Goal: Task Accomplishment & Management: Manage account settings

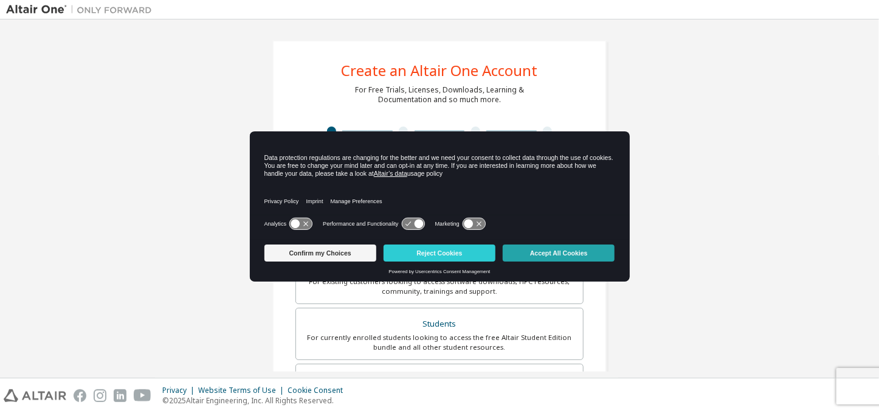
click at [542, 245] on button "Accept All Cookies" at bounding box center [559, 252] width 112 height 17
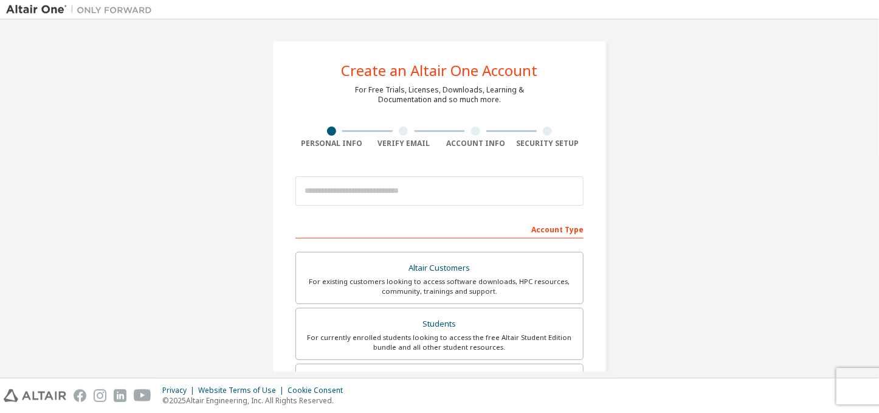
click at [476, 160] on div "Create an Altair One Account For Free Trials, Licenses, Downloads, Learning & D…" at bounding box center [439, 347] width 334 height 614
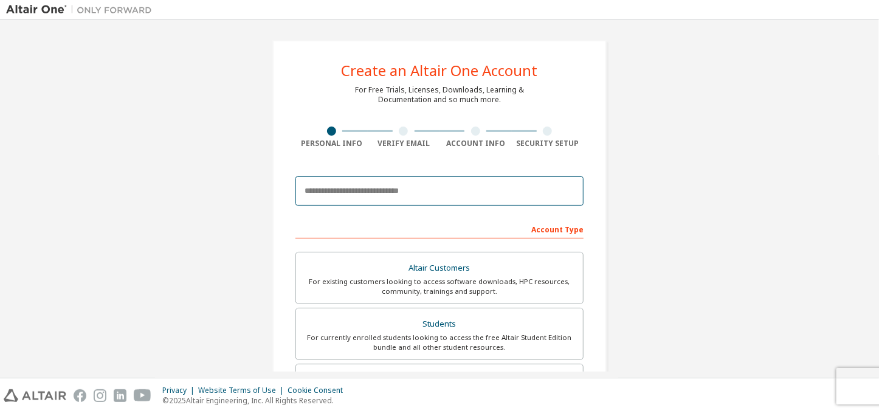
click at [449, 201] on input "email" at bounding box center [439, 190] width 288 height 29
type input "**********"
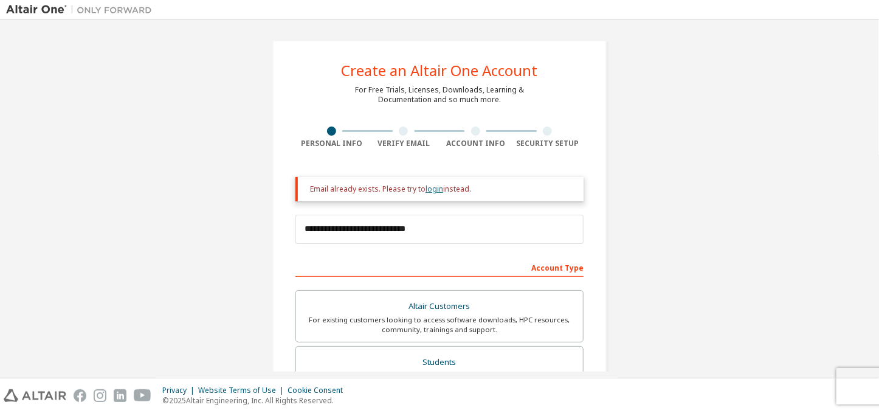
click at [436, 185] on link "login" at bounding box center [434, 189] width 18 height 10
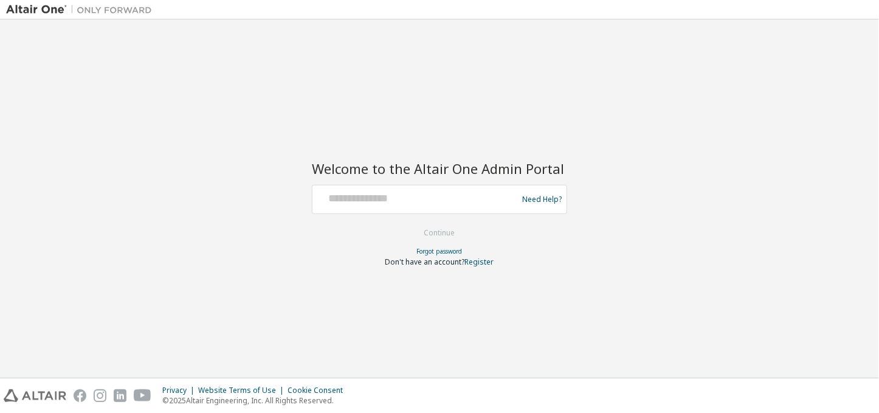
click at [436, 185] on div "Need Help?" at bounding box center [439, 199] width 255 height 29
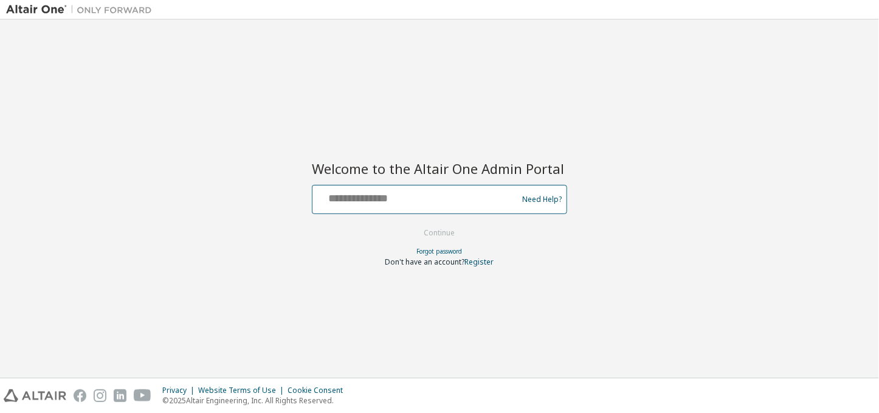
click at [434, 198] on input "text" at bounding box center [416, 197] width 199 height 18
type input "**********"
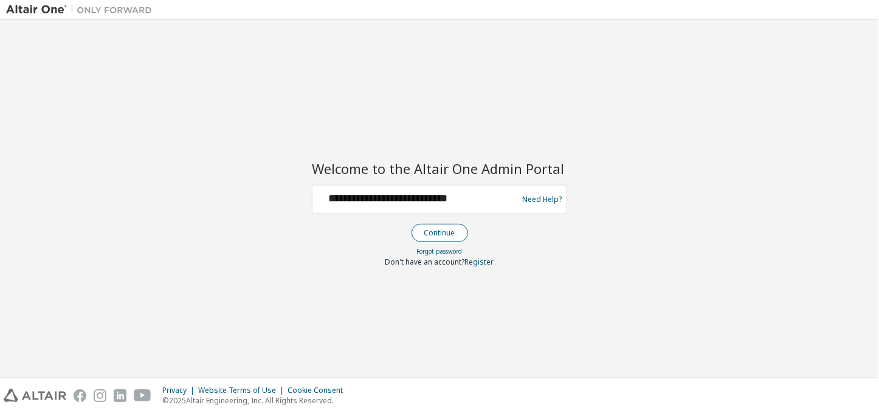
click at [455, 230] on button "Continue" at bounding box center [439, 233] width 57 height 18
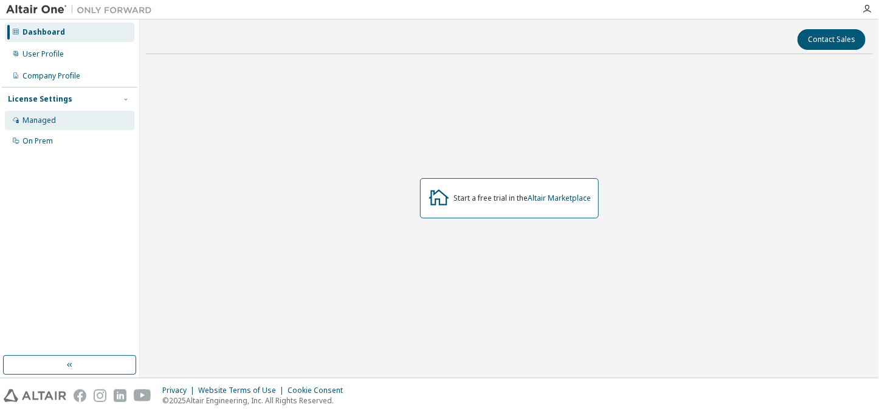
click at [39, 123] on div "Managed" at bounding box center [38, 120] width 33 height 10
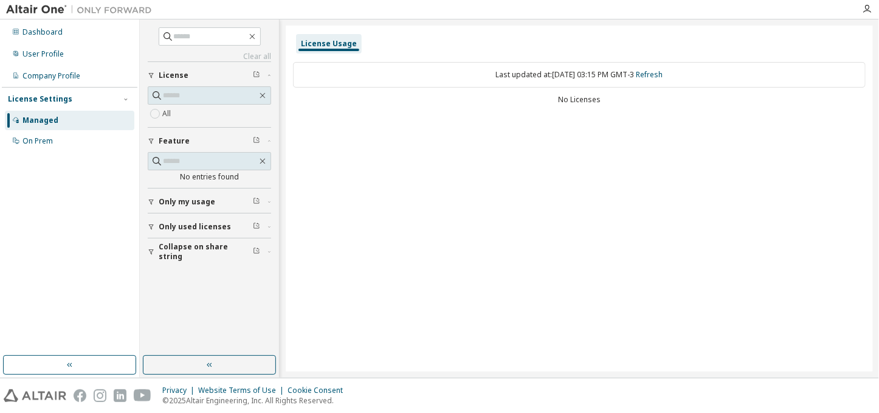
click at [188, 222] on span "Only used licenses" at bounding box center [195, 227] width 72 height 10
click at [173, 244] on label "Yes" at bounding box center [169, 245] width 15 height 15
click at [84, 74] on div "Company Profile" at bounding box center [69, 75] width 129 height 19
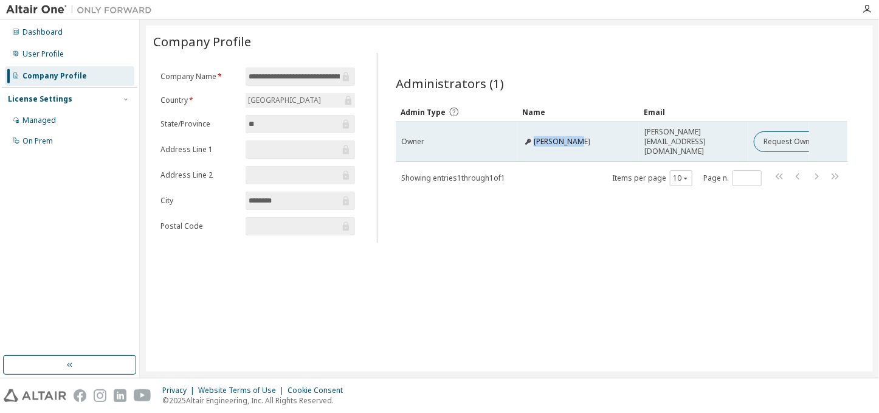
drag, startPoint x: 576, startPoint y: 149, endPoint x: 513, endPoint y: 149, distance: 63.2
click at [513, 149] on tr "Owner Marco Luersen [EMAIL_ADDRESS][DOMAIN_NAME] Request Owner Change" at bounding box center [622, 142] width 452 height 40
click at [746, 142] on td "[PERSON_NAME][EMAIL_ADDRESS][DOMAIN_NAME]" at bounding box center [693, 142] width 109 height 40
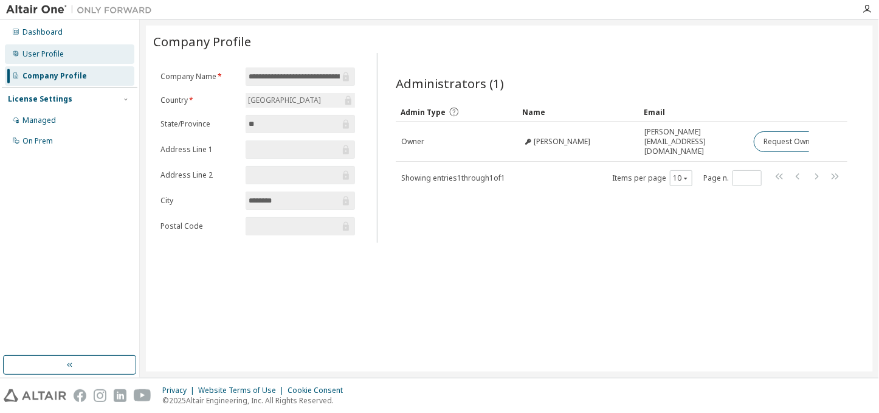
click at [104, 58] on div "User Profile" at bounding box center [69, 53] width 129 height 19
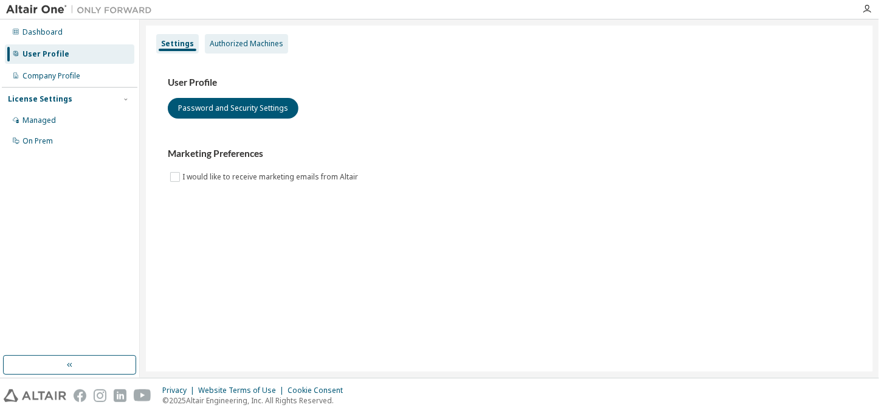
click at [245, 47] on div "Authorized Machines" at bounding box center [247, 44] width 74 height 10
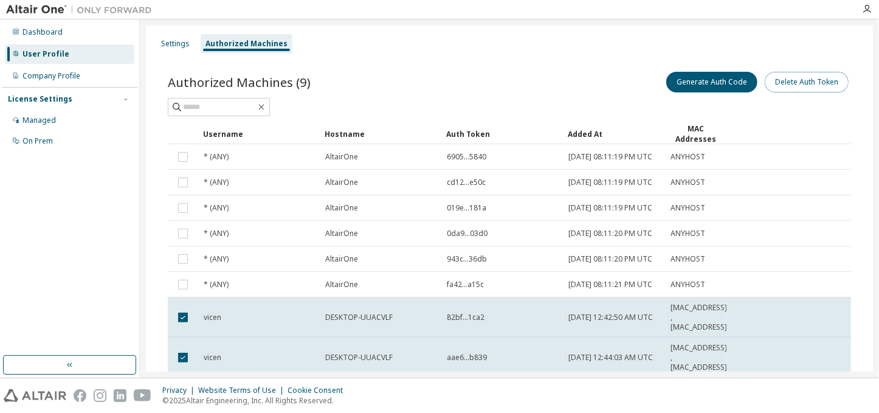
click at [799, 83] on button "Delete Auth Token" at bounding box center [807, 82] width 84 height 21
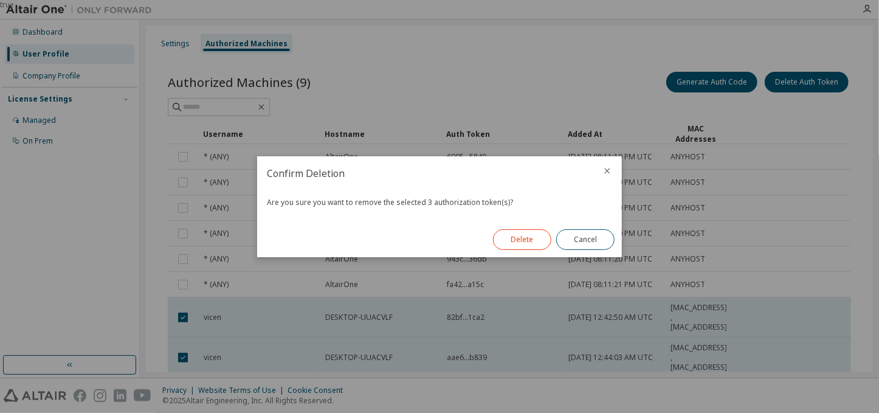
click at [529, 240] on button "Delete" at bounding box center [522, 239] width 58 height 21
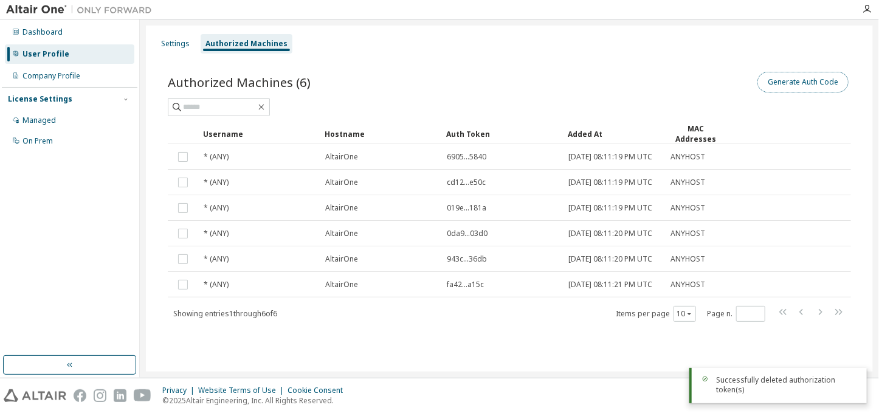
click at [797, 89] on button "Generate Auth Code" at bounding box center [802, 82] width 91 height 21
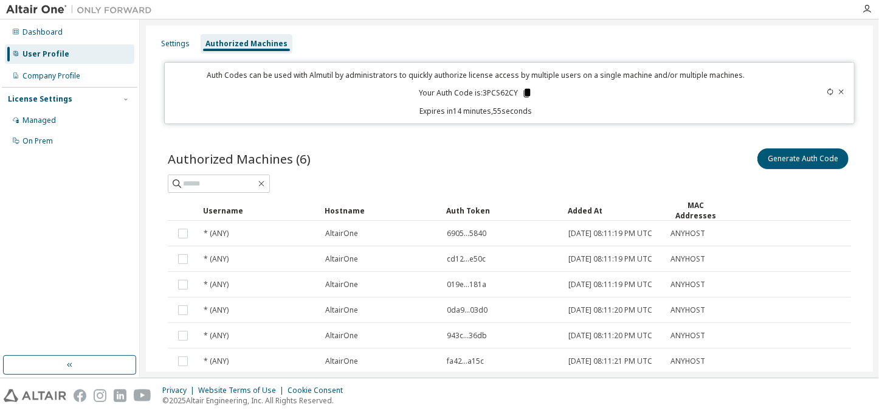
click at [524, 91] on icon at bounding box center [527, 93] width 7 height 9
click at [517, 148] on div "Generate Auth Code" at bounding box center [680, 159] width 342 height 26
